Goal: Information Seeking & Learning: Learn about a topic

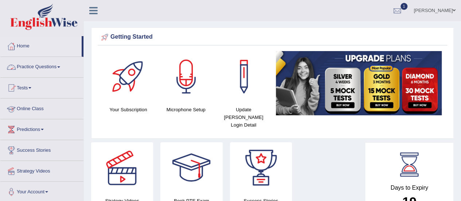
click at [31, 68] on link "Practice Questions" at bounding box center [41, 66] width 83 height 18
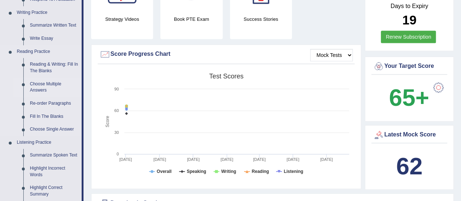
scroll to position [182, 0]
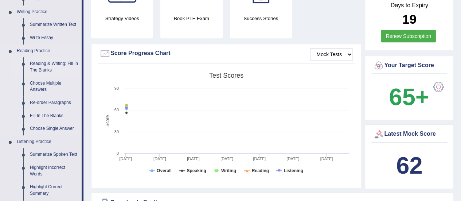
click at [47, 64] on link "Reading & Writing: Fill In The Blanks" at bounding box center [54, 66] width 55 height 19
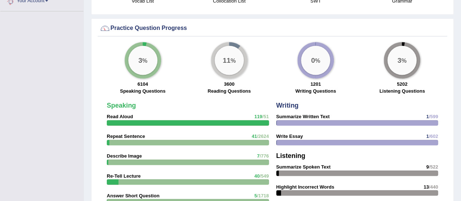
scroll to position [501, 0]
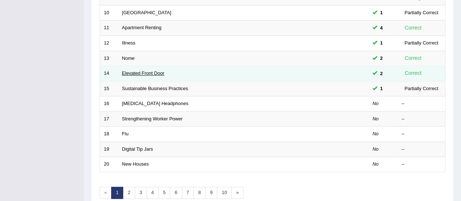
click at [129, 70] on link "Elevated Front Door" at bounding box center [143, 72] width 42 height 5
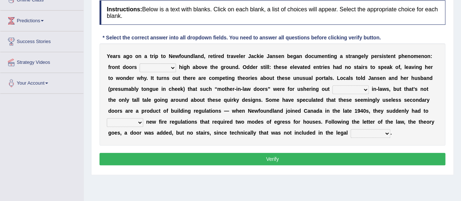
click at [173, 64] on select "raised visited painted lowered" at bounding box center [158, 67] width 36 height 9
click at [160, 64] on select "raised visited painted lowered" at bounding box center [158, 67] width 36 height 9
click at [167, 64] on select "raised visited painted lowered" at bounding box center [158, 67] width 36 height 9
click at [167, 67] on select "raised visited painted lowered" at bounding box center [158, 67] width 36 height 9
click at [156, 64] on select "raised visited painted lowered" at bounding box center [158, 67] width 36 height 9
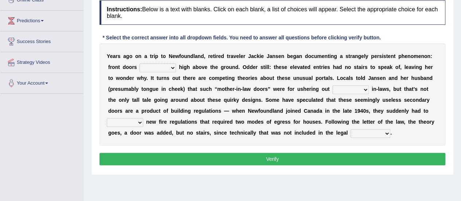
click at [146, 64] on select "raised visited painted lowered" at bounding box center [158, 67] width 36 height 9
click at [165, 65] on select "raised visited painted lowered" at bounding box center [158, 67] width 36 height 9
click at [156, 64] on select "raised visited painted lowered" at bounding box center [158, 67] width 36 height 9
click at [156, 62] on div "Y e a r s a g o o n a t r i p t o N e w f o u n d l a n d , r e t i r e d t r a…" at bounding box center [272, 94] width 346 height 102
click at [161, 63] on select "raised visited painted lowered" at bounding box center [158, 67] width 36 height 9
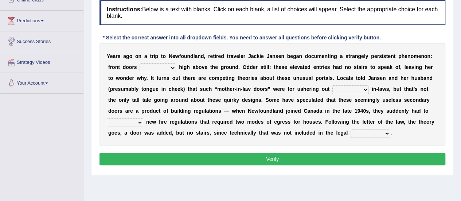
click at [162, 63] on select "raised visited painted lowered" at bounding box center [158, 67] width 36 height 9
select select "raised"
click at [140, 63] on select "raised visited painted lowered" at bounding box center [158, 67] width 36 height 9
click at [354, 87] on select "unbiased underlined unwanted united" at bounding box center [350, 89] width 36 height 9
click at [338, 86] on select "unbiased underlined unwanted united" at bounding box center [350, 89] width 36 height 9
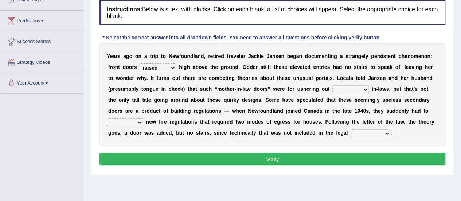
click at [360, 89] on select "unbiased underlined unwanted united" at bounding box center [350, 89] width 36 height 9
click at [357, 90] on select "unbiased underlined unwanted united" at bounding box center [350, 89] width 36 height 9
click at [340, 85] on select "unbiased underlined unwanted united" at bounding box center [350, 89] width 36 height 9
click at [357, 86] on select "unbiased underlined unwanted united" at bounding box center [350, 89] width 36 height 9
select select "unwanted"
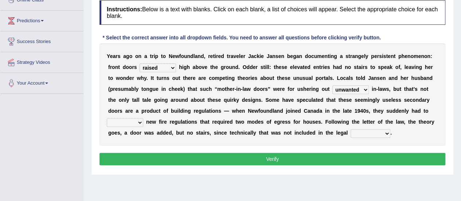
click at [332, 85] on select "unbiased underlined unwanted united" at bounding box center [350, 89] width 36 height 9
drag, startPoint x: 129, startPoint y: 122, endPoint x: 144, endPoint y: 123, distance: 14.6
click at [130, 122] on select "illuminate appreciate match disobey" at bounding box center [125, 122] width 36 height 9
click at [121, 122] on select "illuminate appreciate match disobey" at bounding box center [125, 122] width 36 height 9
click at [126, 119] on select "illuminate appreciate match disobey" at bounding box center [125, 122] width 36 height 9
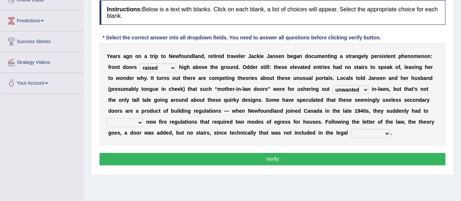
click at [128, 120] on select "illuminate appreciate match disobey" at bounding box center [125, 122] width 36 height 9
click at [126, 119] on select "illuminate appreciate match disobey" at bounding box center [125, 122] width 36 height 9
select select "match"
click at [107, 118] on select "illuminate appreciate match disobey" at bounding box center [125, 122] width 36 height 9
click at [391, 133] on b "." at bounding box center [390, 133] width 1 height 6
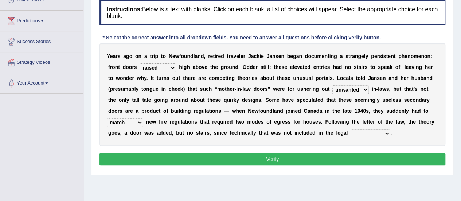
click at [388, 132] on select "religion paces manager requirement" at bounding box center [371, 133] width 40 height 9
click at [362, 129] on select "religion paces manager requirement" at bounding box center [371, 133] width 40 height 9
click at [368, 130] on select "religion paces manager requirement" at bounding box center [371, 133] width 40 height 9
click at [368, 132] on select "religion paces manager requirement" at bounding box center [371, 133] width 40 height 9
drag, startPoint x: 373, startPoint y: 130, endPoint x: 370, endPoint y: 133, distance: 3.9
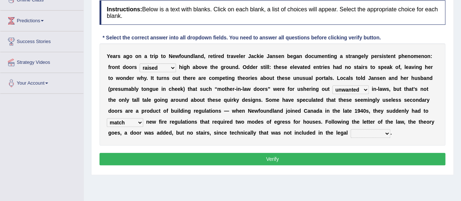
click at [373, 130] on select "religion paces manager requirement" at bounding box center [371, 133] width 40 height 9
select select "requirement"
click at [351, 129] on select "religion paces manager requirement" at bounding box center [371, 133] width 40 height 9
click at [282, 159] on button "Verify" at bounding box center [272, 159] width 346 height 12
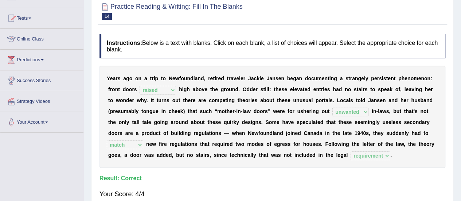
scroll to position [36, 0]
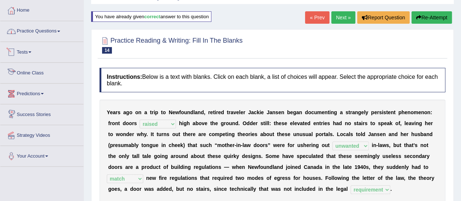
click at [41, 27] on link "Practice Questions" at bounding box center [41, 30] width 83 height 18
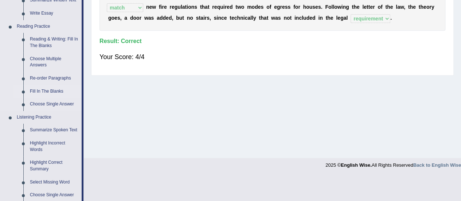
scroll to position [218, 0]
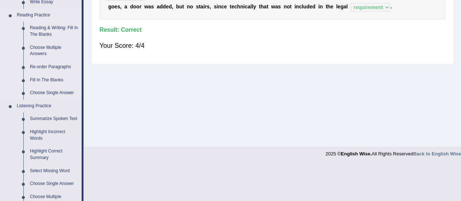
click at [53, 79] on link "Fill In The Blanks" at bounding box center [54, 80] width 55 height 13
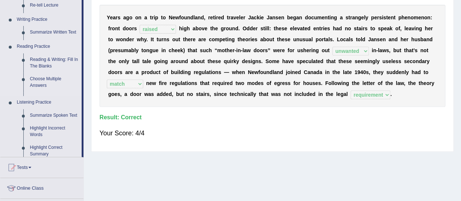
scroll to position [97, 0]
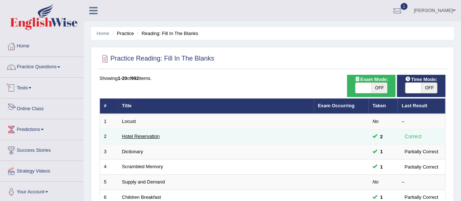
click at [141, 135] on link "Hotel Reservation" at bounding box center [141, 135] width 38 height 5
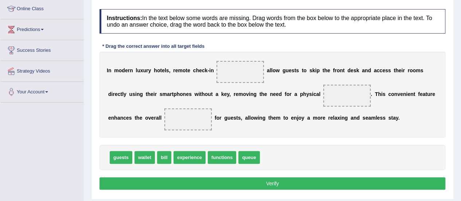
scroll to position [109, 0]
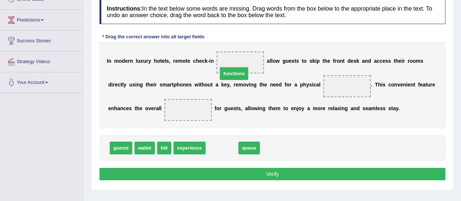
drag, startPoint x: 224, startPoint y: 147, endPoint x: 238, endPoint y: 73, distance: 75.3
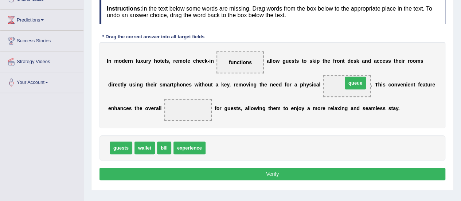
drag, startPoint x: 218, startPoint y: 150, endPoint x: 354, endPoint y: 90, distance: 149.6
drag, startPoint x: 192, startPoint y: 134, endPoint x: 192, endPoint y: 116, distance: 19.0
click at [191, 117] on div "Instructions: In the text below some words are missing. Drag words from the box…" at bounding box center [272, 91] width 349 height 190
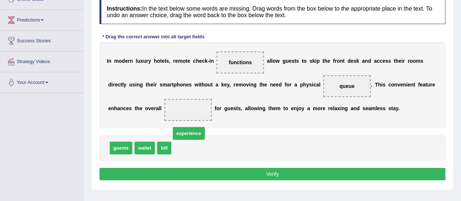
drag, startPoint x: 195, startPoint y: 144, endPoint x: 200, endPoint y: 112, distance: 33.2
click at [261, 172] on button "Verify" at bounding box center [272, 174] width 346 height 12
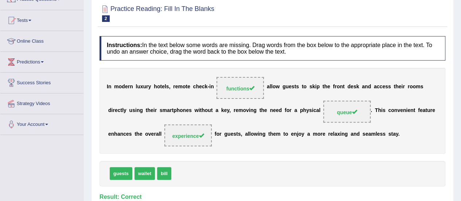
scroll to position [36, 0]
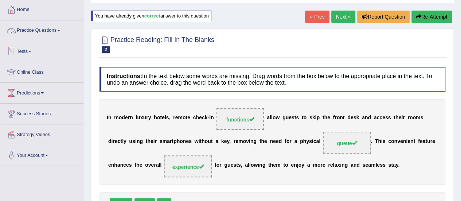
click at [38, 32] on link "Practice Questions" at bounding box center [41, 29] width 83 height 18
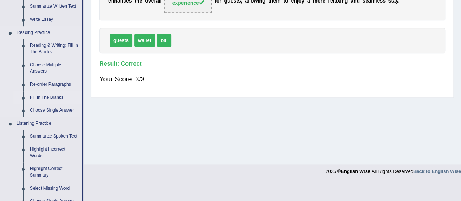
scroll to position [219, 0]
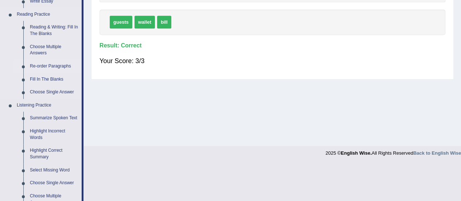
click at [57, 67] on link "Re-order Paragraphs" at bounding box center [54, 66] width 55 height 13
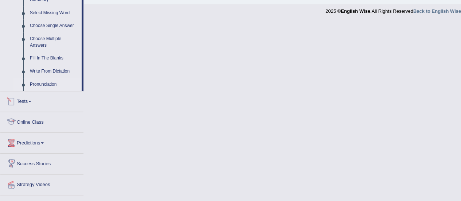
scroll to position [336, 0]
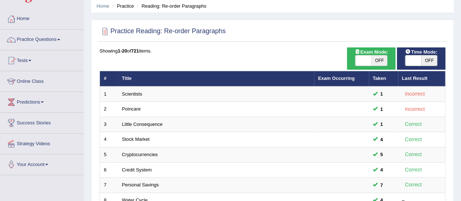
scroll to position [73, 0]
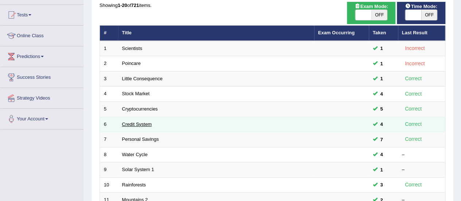
click at [142, 121] on link "Credit System" at bounding box center [137, 123] width 30 height 5
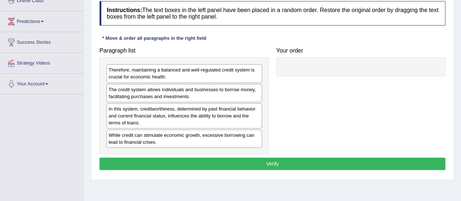
scroll to position [109, 0]
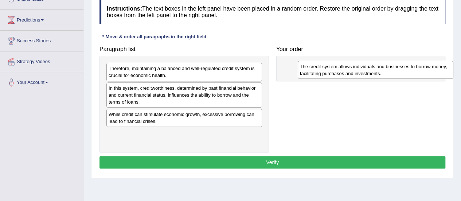
drag, startPoint x: 179, startPoint y: 93, endPoint x: 370, endPoint y: 72, distance: 192.5
click at [370, 72] on div "The credit system allows individuals and businesses to borrow money, facilitati…" at bounding box center [376, 70] width 156 height 18
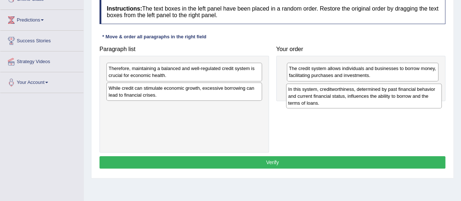
drag, startPoint x: 205, startPoint y: 98, endPoint x: 385, endPoint y: 99, distance: 179.7
click at [385, 99] on div "In this system, creditworthiness, determined by past financial behavior and cur…" at bounding box center [364, 95] width 156 height 25
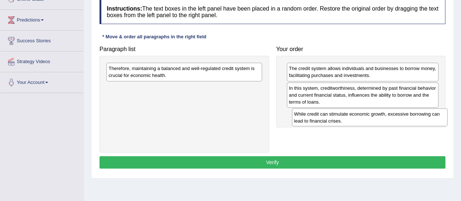
drag, startPoint x: 159, startPoint y: 91, endPoint x: 344, endPoint y: 118, distance: 187.3
click at [344, 118] on div "While credit can stimulate economic growth, excessive borrowing can lead to fin…" at bounding box center [370, 117] width 156 height 18
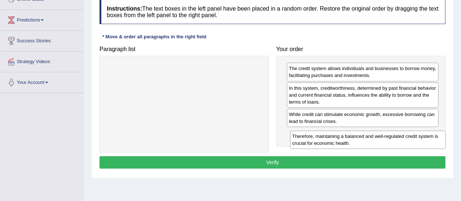
drag, startPoint x: 183, startPoint y: 70, endPoint x: 367, endPoint y: 138, distance: 196.1
click at [367, 138] on div "Therefore, maintaining a balanced and well-regulated credit system is crucial f…" at bounding box center [368, 139] width 156 height 18
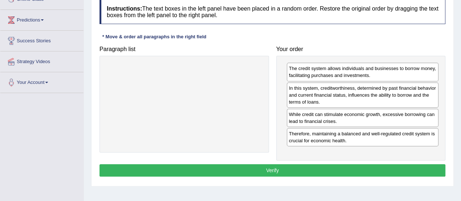
click at [278, 173] on button "Verify" at bounding box center [272, 170] width 346 height 12
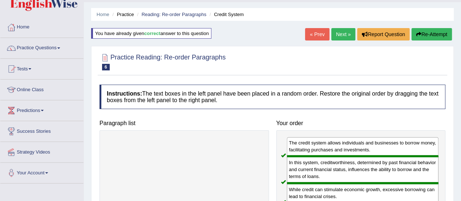
scroll to position [0, 0]
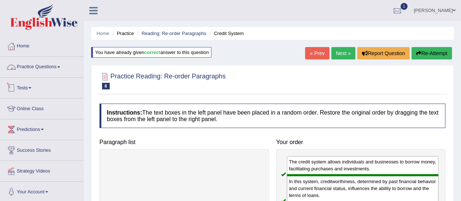
click at [39, 67] on link "Practice Questions" at bounding box center [41, 66] width 83 height 18
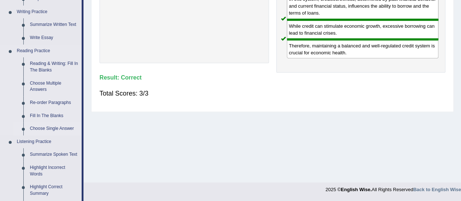
scroll to position [219, 0]
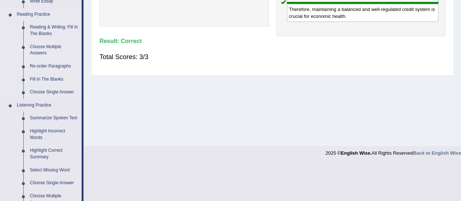
click at [41, 47] on link "Choose Multiple Answers" at bounding box center [54, 49] width 55 height 19
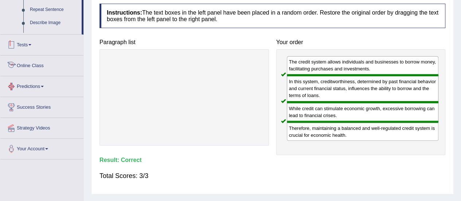
scroll to position [154, 0]
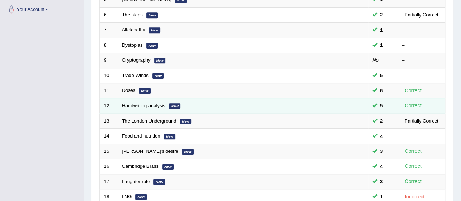
click at [139, 104] on link "Handwriting analysis" at bounding box center [143, 105] width 43 height 5
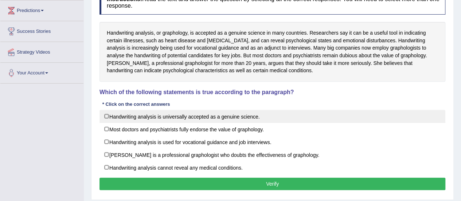
scroll to position [109, 0]
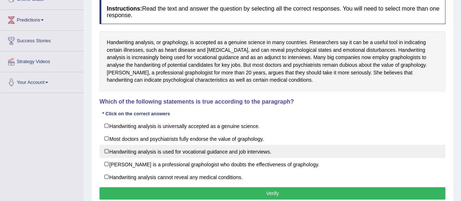
click at [234, 151] on label "Handwriting analysis is used for vocational guidance and job interviews." at bounding box center [272, 151] width 346 height 13
checkbox input "true"
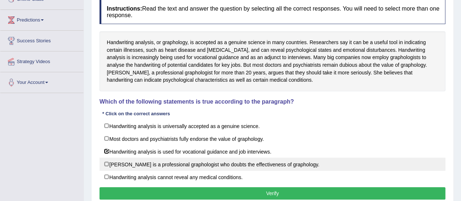
click at [182, 165] on label "Patricia Marne is a professional graphologist who doubts the effectiveness of g…" at bounding box center [272, 163] width 346 height 13
checkbox input "true"
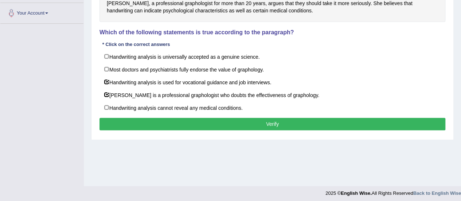
scroll to position [181, 0]
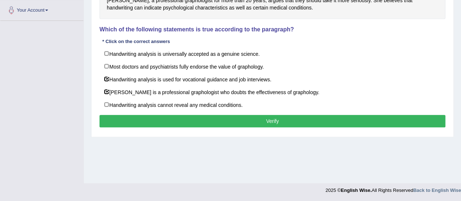
click at [277, 120] on button "Verify" at bounding box center [272, 121] width 346 height 12
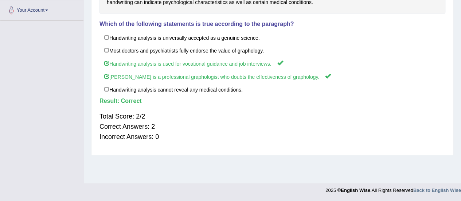
scroll to position [0, 0]
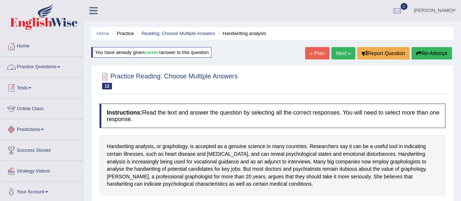
click at [34, 68] on link "Practice Questions" at bounding box center [41, 66] width 83 height 18
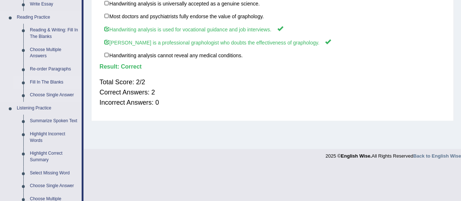
scroll to position [219, 0]
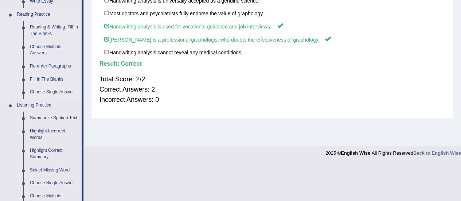
click at [47, 93] on link "Choose Single Answer" at bounding box center [54, 92] width 55 height 13
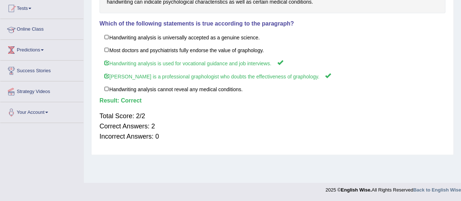
scroll to position [123, 0]
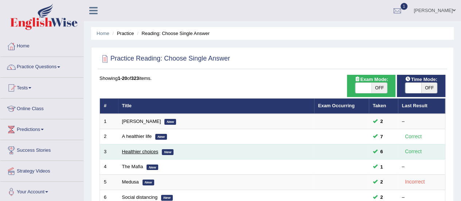
click at [148, 152] on link "Healthier choices" at bounding box center [140, 151] width 36 height 5
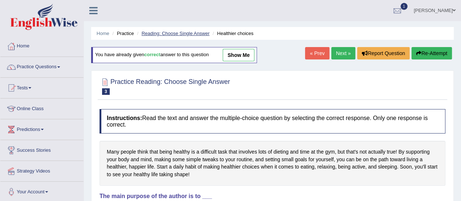
click at [181, 35] on link "Reading: Choose Single Answer" at bounding box center [175, 33] width 68 height 5
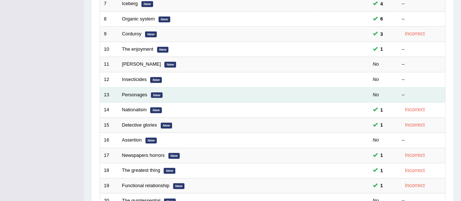
scroll to position [182, 0]
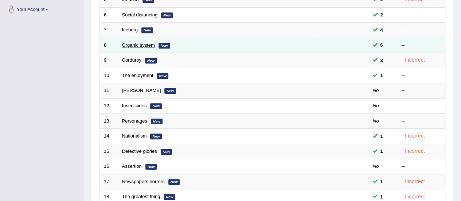
click at [130, 46] on link "Organic system" at bounding box center [138, 44] width 33 height 5
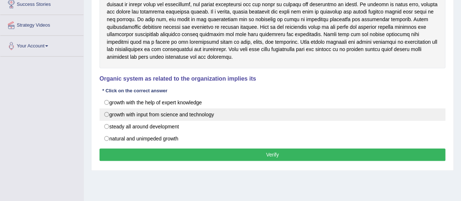
scroll to position [109, 0]
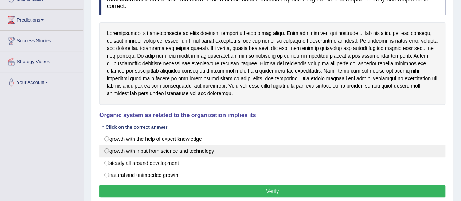
click at [164, 148] on label "growth with input from science and technology" at bounding box center [272, 151] width 346 height 12
radio input "true"
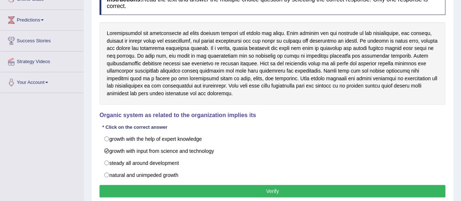
click at [255, 185] on button "Verify" at bounding box center [272, 191] width 346 height 12
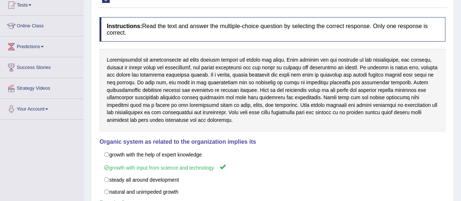
scroll to position [0, 0]
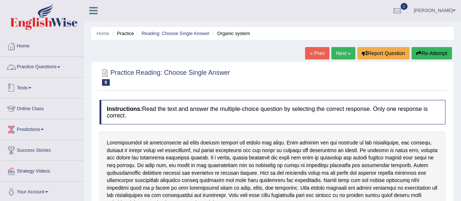
click at [46, 69] on link "Practice Questions" at bounding box center [41, 66] width 83 height 18
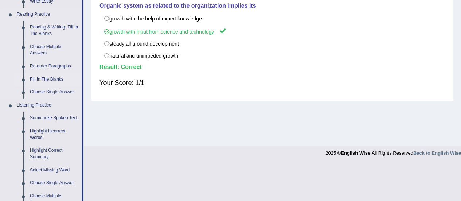
click at [51, 79] on link "Fill In The Blanks" at bounding box center [54, 79] width 55 height 13
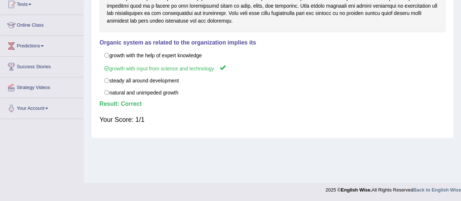
scroll to position [125, 0]
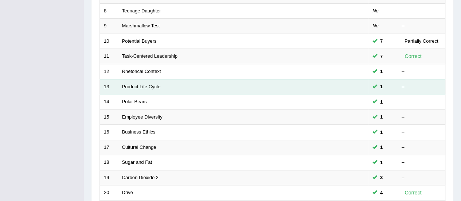
scroll to position [205, 0]
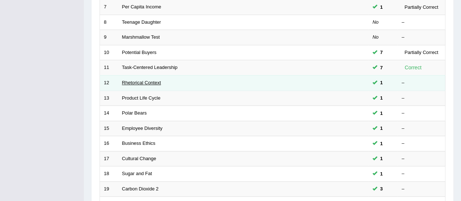
click at [148, 83] on link "Rhetorical Context" at bounding box center [141, 82] width 39 height 5
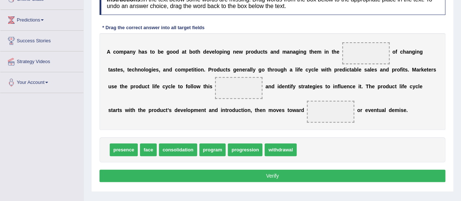
scroll to position [109, 0]
drag, startPoint x: 144, startPoint y: 147, endPoint x: 362, endPoint y: 53, distance: 238.1
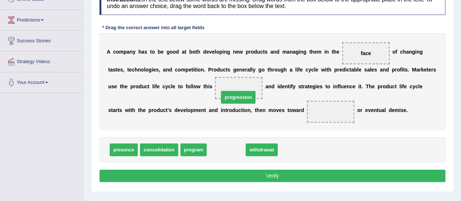
drag, startPoint x: 230, startPoint y: 142, endPoint x: 228, endPoint y: 122, distance: 19.8
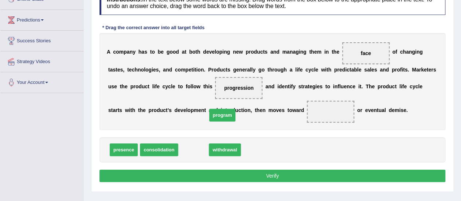
drag, startPoint x: 199, startPoint y: 146, endPoint x: 242, endPoint y: 90, distance: 70.8
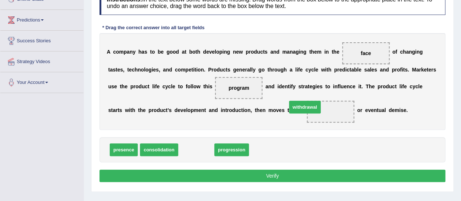
drag, startPoint x: 249, startPoint y: 125, endPoint x: 302, endPoint y: 114, distance: 55.1
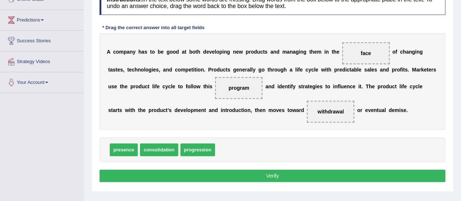
click at [269, 174] on button "Verify" at bounding box center [272, 175] width 346 height 12
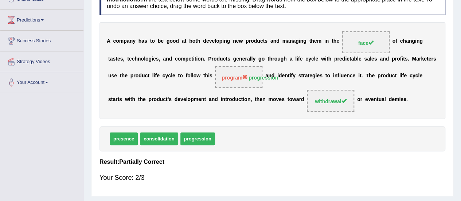
scroll to position [36, 0]
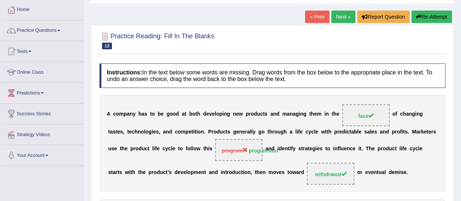
click at [340, 20] on link "Next »" at bounding box center [343, 17] width 24 height 12
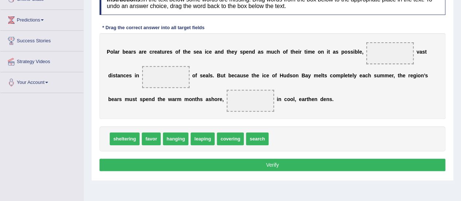
scroll to position [109, 0]
drag, startPoint x: 232, startPoint y: 136, endPoint x: 394, endPoint y: 68, distance: 175.6
click at [394, 69] on span "covering" at bounding box center [389, 72] width 27 height 13
drag, startPoint x: 288, startPoint y: 98, endPoint x: 397, endPoint y: 54, distance: 117.7
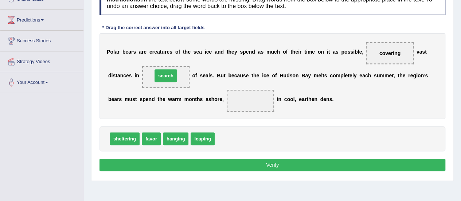
drag, startPoint x: 228, startPoint y: 130, endPoint x: 166, endPoint y: 68, distance: 88.1
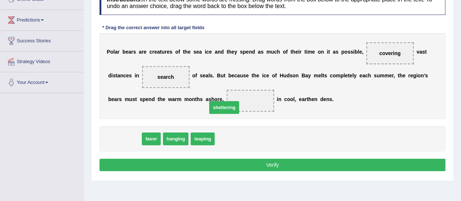
drag, startPoint x: 128, startPoint y: 137, endPoint x: 274, endPoint y: 89, distance: 154.3
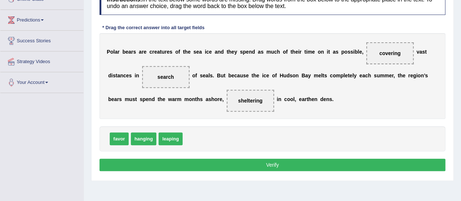
click at [275, 163] on button "Verify" at bounding box center [272, 165] width 346 height 12
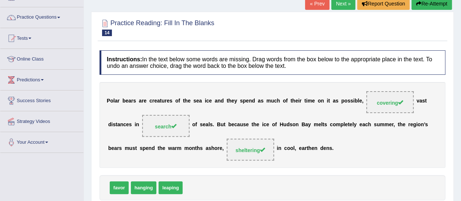
scroll to position [0, 0]
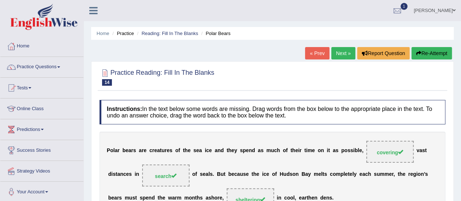
click at [346, 51] on link "Next »" at bounding box center [343, 53] width 24 height 12
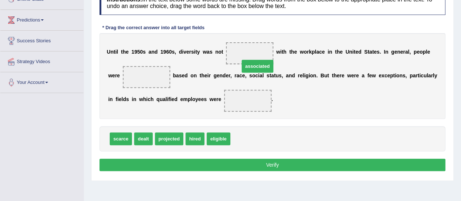
drag, startPoint x: 249, startPoint y: 137, endPoint x: 265, endPoint y: 74, distance: 64.9
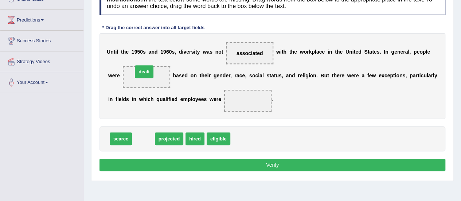
drag, startPoint x: 145, startPoint y: 139, endPoint x: 146, endPoint y: 71, distance: 67.8
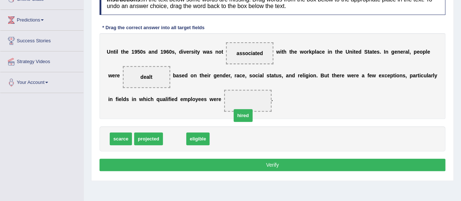
drag, startPoint x: 173, startPoint y: 143, endPoint x: 246, endPoint y: 114, distance: 78.4
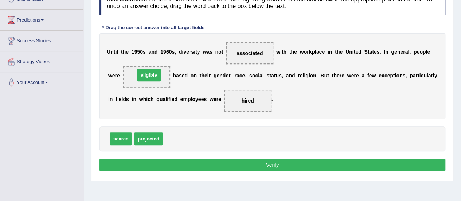
drag, startPoint x: 170, startPoint y: 138, endPoint x: 142, endPoint y: 74, distance: 69.7
click at [283, 165] on button "Verify" at bounding box center [272, 165] width 346 height 12
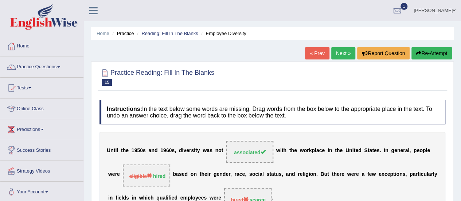
click at [337, 56] on link "Next »" at bounding box center [343, 53] width 24 height 12
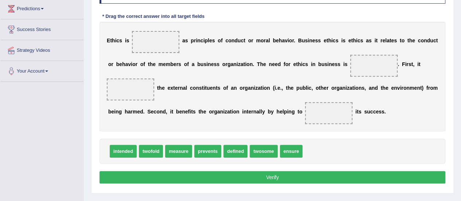
scroll to position [109, 0]
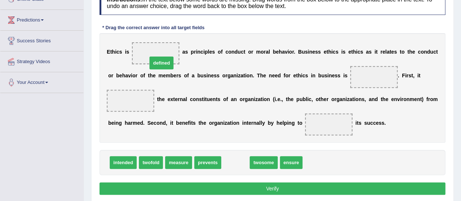
drag, startPoint x: 231, startPoint y: 163, endPoint x: 157, endPoint y: 63, distance: 124.0
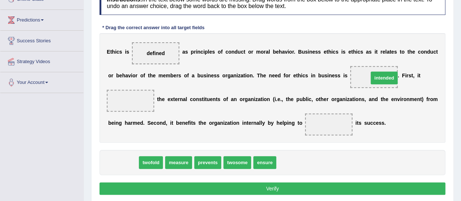
drag, startPoint x: 124, startPoint y: 162, endPoint x: 385, endPoint y: 77, distance: 274.3
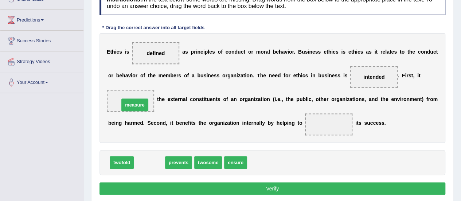
drag, startPoint x: 152, startPoint y: 163, endPoint x: 141, endPoint y: 108, distance: 56.5
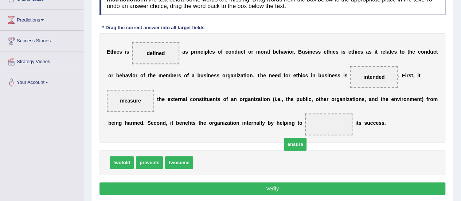
drag, startPoint x: 224, startPoint y: 152, endPoint x: 321, endPoint y: 124, distance: 100.8
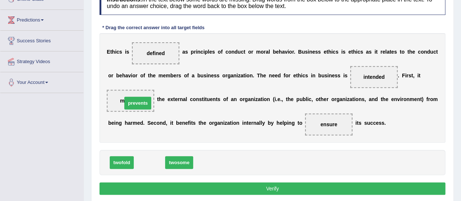
drag, startPoint x: 146, startPoint y: 158, endPoint x: 133, endPoint y: 98, distance: 61.2
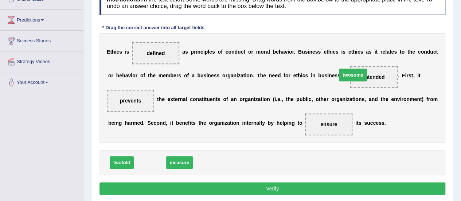
drag, startPoint x: 181, startPoint y: 133, endPoint x: 369, endPoint y: 73, distance: 197.1
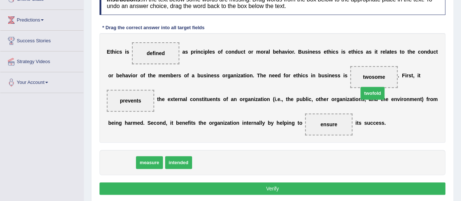
drag, startPoint x: 123, startPoint y: 158, endPoint x: 375, endPoint y: 86, distance: 261.9
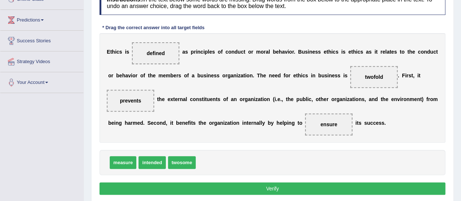
click at [265, 187] on button "Verify" at bounding box center [272, 188] width 346 height 12
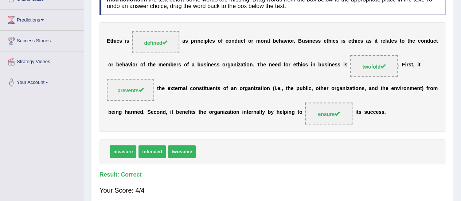
scroll to position [0, 0]
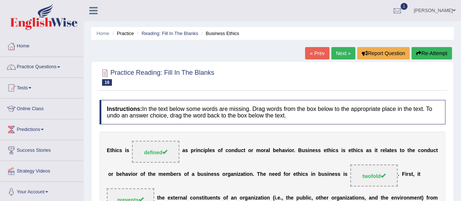
click at [341, 53] on link "Next »" at bounding box center [343, 53] width 24 height 12
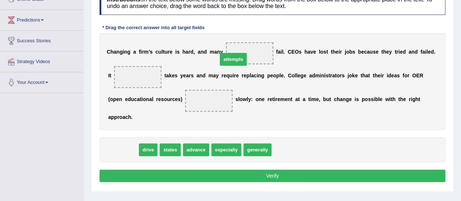
drag, startPoint x: 121, startPoint y: 149, endPoint x: 235, endPoint y: 54, distance: 149.0
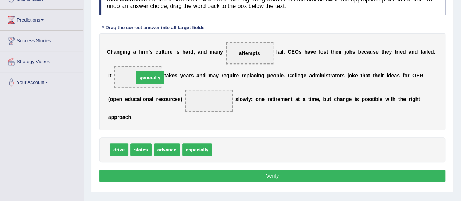
drag, startPoint x: 228, startPoint y: 142, endPoint x: 152, endPoint y: 78, distance: 99.0
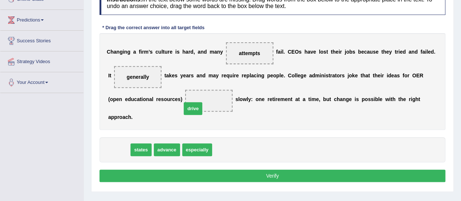
drag, startPoint x: 124, startPoint y: 145, endPoint x: 207, endPoint y: 97, distance: 95.5
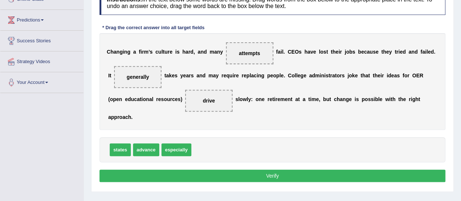
click at [223, 180] on div "Instructions: In the text below some words are missing. Drag words from the box…" at bounding box center [272, 87] width 349 height 201
click at [217, 173] on button "Verify" at bounding box center [272, 175] width 346 height 12
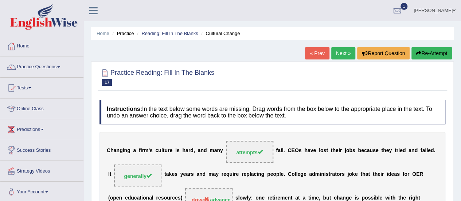
click at [345, 53] on link "Next »" at bounding box center [343, 53] width 24 height 12
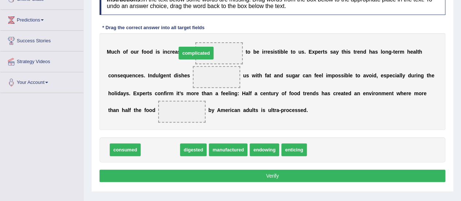
drag, startPoint x: 186, startPoint y: 114, endPoint x: 223, endPoint y: 73, distance: 55.7
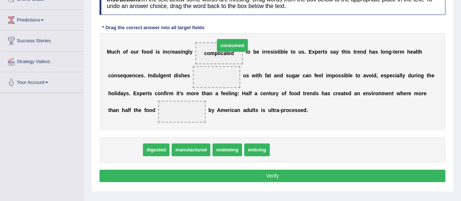
drag, startPoint x: 130, startPoint y: 147, endPoint x: 226, endPoint y: 59, distance: 130.5
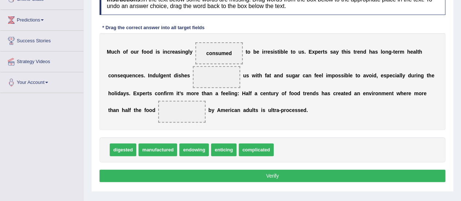
drag, startPoint x: 240, startPoint y: 106, endPoint x: 246, endPoint y: 124, distance: 18.0
click at [224, 88] on div "M u c h o f o u r f o o d i s i n c r e a s i n g l y consumed t o b e i r r e …" at bounding box center [272, 81] width 346 height 97
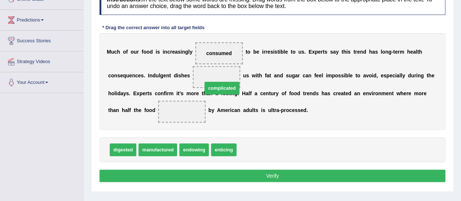
drag, startPoint x: 261, startPoint y: 142, endPoint x: 226, endPoint y: 81, distance: 70.3
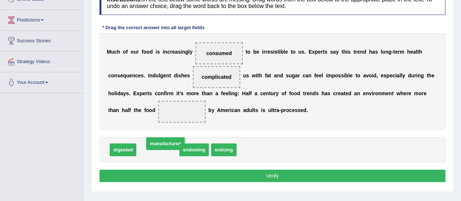
drag, startPoint x: 160, startPoint y: 146, endPoint x: 184, endPoint y: 119, distance: 36.1
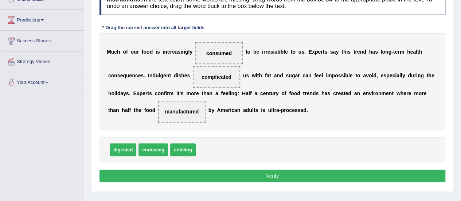
drag, startPoint x: 177, startPoint y: 107, endPoint x: 222, endPoint y: 44, distance: 76.8
click at [222, 44] on div "M u c h o f o u r f o o d i s i n c r e a s i n g l y consumed t o b e i r r e …" at bounding box center [272, 81] width 346 height 97
drag, startPoint x: 184, startPoint y: 110, endPoint x: 219, endPoint y: 51, distance: 68.6
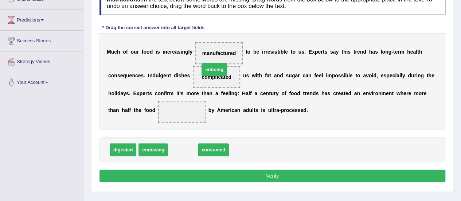
drag, startPoint x: 197, startPoint y: 118, endPoint x: 207, endPoint y: 80, distance: 39.5
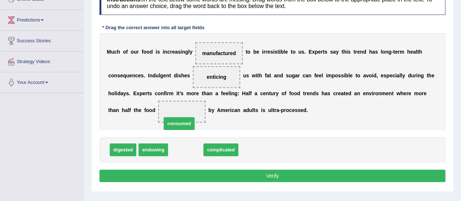
drag, startPoint x: 186, startPoint y: 147, endPoint x: 192, endPoint y: 132, distance: 16.3
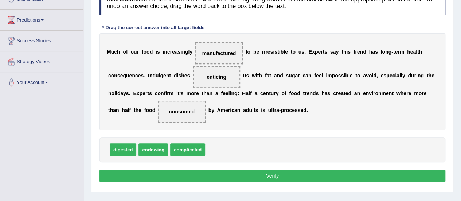
click at [280, 181] on div "Instructions: In the text below some words are missing. Drag words from the box…" at bounding box center [272, 87] width 349 height 201
click at [278, 172] on button "Verify" at bounding box center [272, 175] width 346 height 12
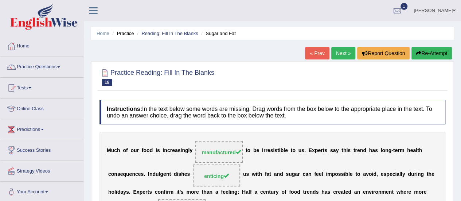
click at [344, 51] on link "Next »" at bounding box center [343, 53] width 24 height 12
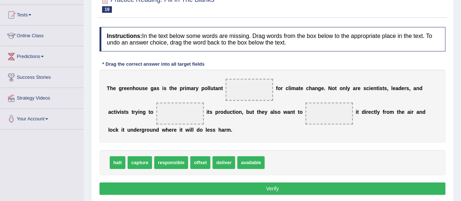
scroll to position [109, 0]
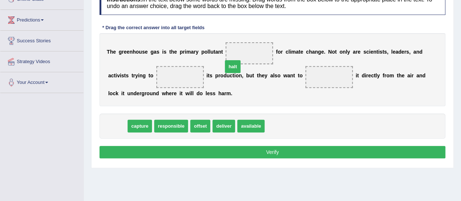
drag, startPoint x: 144, startPoint y: 112, endPoint x: 243, endPoint y: 51, distance: 115.3
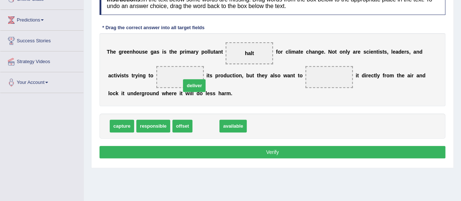
drag, startPoint x: 203, startPoint y: 125, endPoint x: 187, endPoint y: 83, distance: 45.7
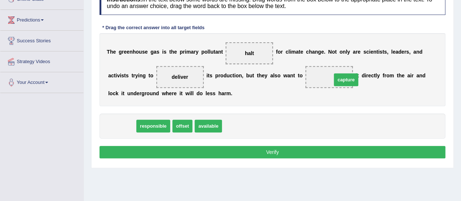
drag, startPoint x: 125, startPoint y: 126, endPoint x: 328, endPoint y: 78, distance: 207.9
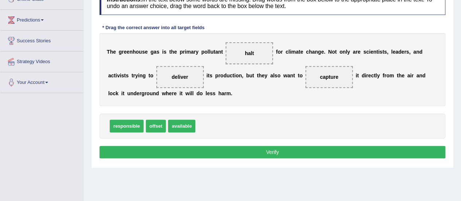
click at [274, 152] on button "Verify" at bounding box center [272, 152] width 346 height 12
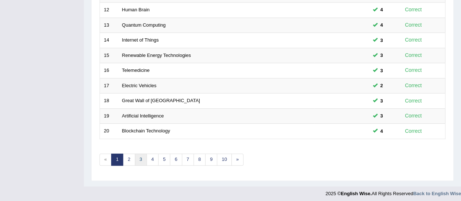
click at [141, 159] on link "3" at bounding box center [141, 159] width 12 height 12
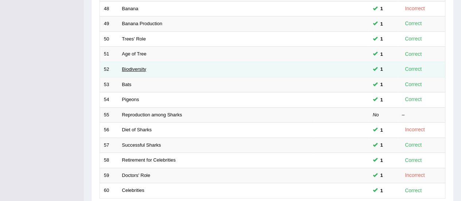
click at [138, 66] on link "Biodiversity" at bounding box center [134, 68] width 24 height 5
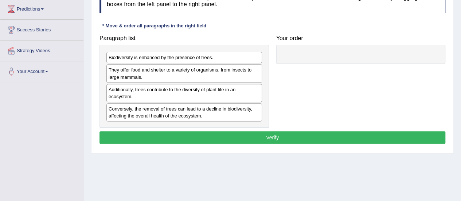
scroll to position [109, 0]
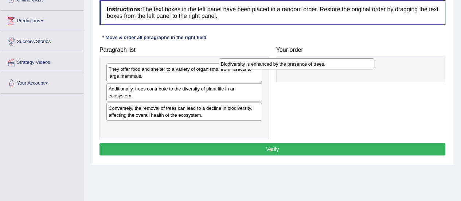
drag, startPoint x: 229, startPoint y: 70, endPoint x: 321, endPoint y: 62, distance: 92.9
click at [321, 62] on div "Biodiversity is enhanced by the presence of trees." at bounding box center [297, 63] width 156 height 11
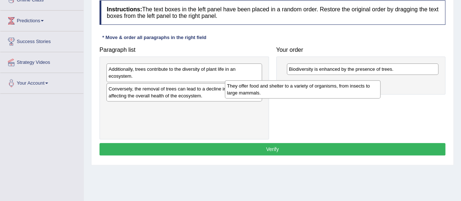
drag, startPoint x: 181, startPoint y: 72, endPoint x: 332, endPoint y: 85, distance: 151.8
click at [329, 83] on div "They offer food and shelter to a variety of organisms, from insects to large ma…" at bounding box center [303, 89] width 156 height 18
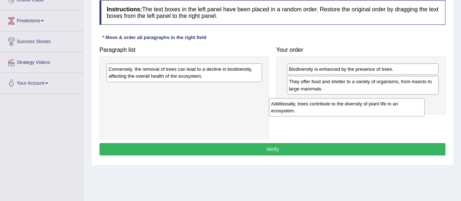
drag, startPoint x: 189, startPoint y: 74, endPoint x: 352, endPoint y: 108, distance: 166.1
click at [352, 108] on div "Additionally, trees contribute to the diversity of plant life in an ecosystem." at bounding box center [347, 107] width 156 height 18
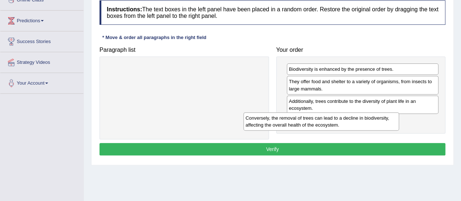
drag, startPoint x: 210, startPoint y: 81, endPoint x: 372, endPoint y: 128, distance: 168.8
click at [372, 128] on div "Conversely, the removal of trees can lead to a decline in biodiversity, affecti…" at bounding box center [321, 121] width 156 height 18
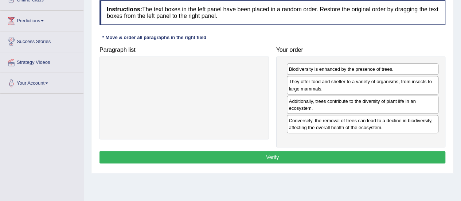
click at [286, 155] on button "Verify" at bounding box center [272, 157] width 346 height 12
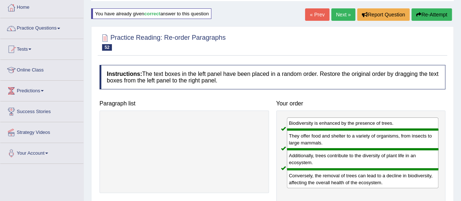
scroll to position [0, 0]
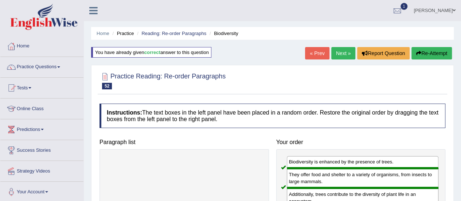
click at [335, 51] on link "Next »" at bounding box center [343, 53] width 24 height 12
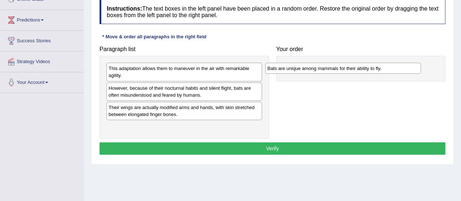
drag, startPoint x: 192, startPoint y: 89, endPoint x: 354, endPoint y: 71, distance: 162.8
click at [352, 70] on div "Bats are unique among mammals for their ability to fly." at bounding box center [343, 68] width 156 height 11
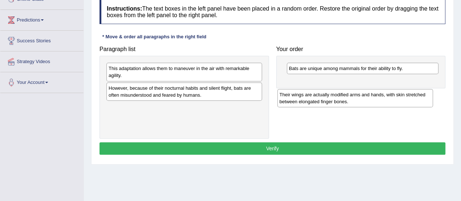
drag, startPoint x: 188, startPoint y: 112, endPoint x: 339, endPoint y: 88, distance: 152.4
click at [339, 89] on div "Their wings are actually modified arms and hands, with skin stretched between e…" at bounding box center [355, 98] width 156 height 18
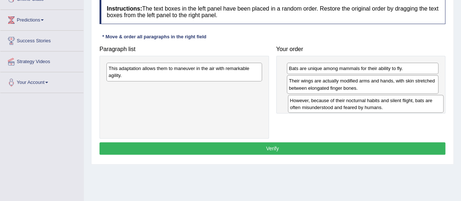
drag, startPoint x: 212, startPoint y: 96, endPoint x: 398, endPoint y: 109, distance: 186.6
click at [398, 109] on div "However, because of their nocturnal habits and silent flight, bats are often mi…" at bounding box center [366, 104] width 156 height 18
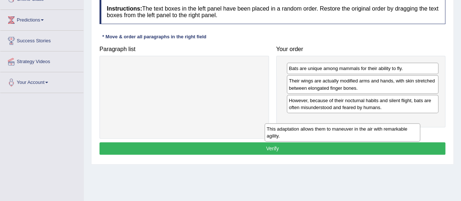
drag, startPoint x: 215, startPoint y: 69, endPoint x: 409, endPoint y: 122, distance: 201.0
click at [409, 125] on div "This adaptation allows them to maneuver in the air with remarkable agility." at bounding box center [343, 132] width 156 height 18
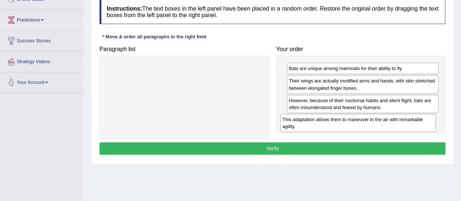
drag, startPoint x: 273, startPoint y: 104, endPoint x: 402, endPoint y: 121, distance: 130.4
click at [402, 121] on div "This adaptation allows them to maneuver in the air with remarkable agility." at bounding box center [358, 123] width 156 height 18
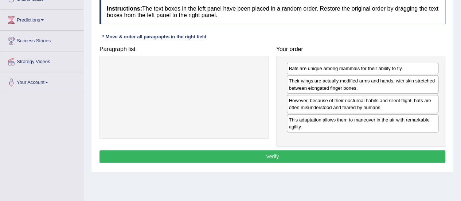
click at [264, 147] on div "Instructions: The text boxes in the left panel have been placed in a random ord…" at bounding box center [272, 82] width 349 height 172
click at [262, 153] on button "Verify" at bounding box center [272, 156] width 346 height 12
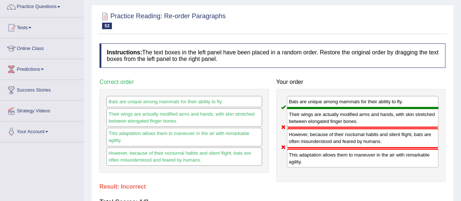
scroll to position [36, 0]
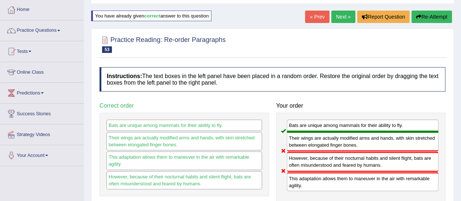
click at [347, 17] on link "Next »" at bounding box center [343, 17] width 24 height 12
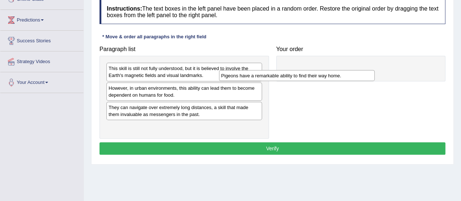
drag, startPoint x: 231, startPoint y: 125, endPoint x: 358, endPoint y: 75, distance: 136.4
click at [343, 73] on div "Pigeons have a remarkable ability to find their way home." at bounding box center [297, 75] width 156 height 11
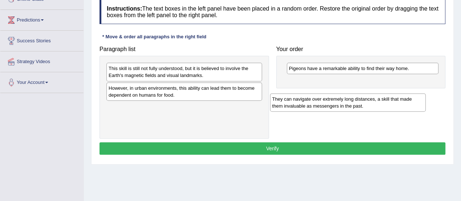
drag, startPoint x: 196, startPoint y: 116, endPoint x: 363, endPoint y: 92, distance: 168.2
click at [363, 93] on div "They can navigate over extremely long distances, a skill that made them invalua…" at bounding box center [348, 102] width 156 height 18
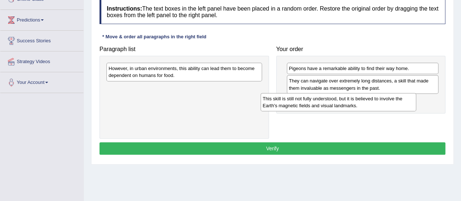
drag, startPoint x: 212, startPoint y: 74, endPoint x: 370, endPoint y: 95, distance: 159.6
click at [372, 95] on div "This skill is still not fully understood, but it is believed to involve the Ear…" at bounding box center [339, 102] width 156 height 18
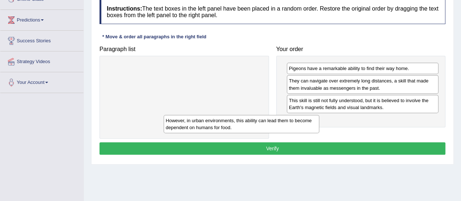
drag, startPoint x: 258, startPoint y: 97, endPoint x: 421, endPoint y: 116, distance: 163.6
click at [319, 120] on div "However, in urban environments, this ability can lead them to become dependent …" at bounding box center [242, 124] width 156 height 18
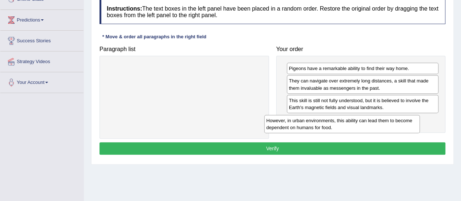
drag, startPoint x: 221, startPoint y: 75, endPoint x: 381, endPoint y: 125, distance: 168.0
click at [380, 126] on div "However, in urban environments, this ability can lead them to become dependent …" at bounding box center [342, 124] width 156 height 18
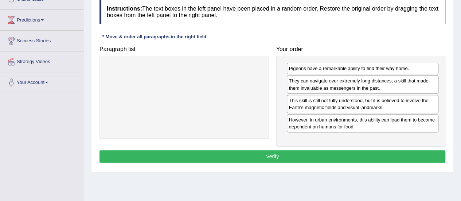
click at [279, 155] on button "Verify" at bounding box center [272, 156] width 346 height 12
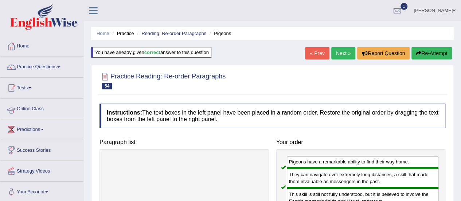
click at [44, 63] on link "Practice Questions" at bounding box center [41, 66] width 83 height 18
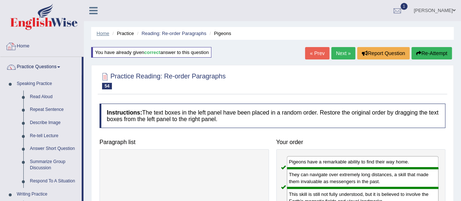
click at [99, 34] on link "Home" at bounding box center [103, 33] width 13 height 5
